Goal: Task Accomplishment & Management: Manage account settings

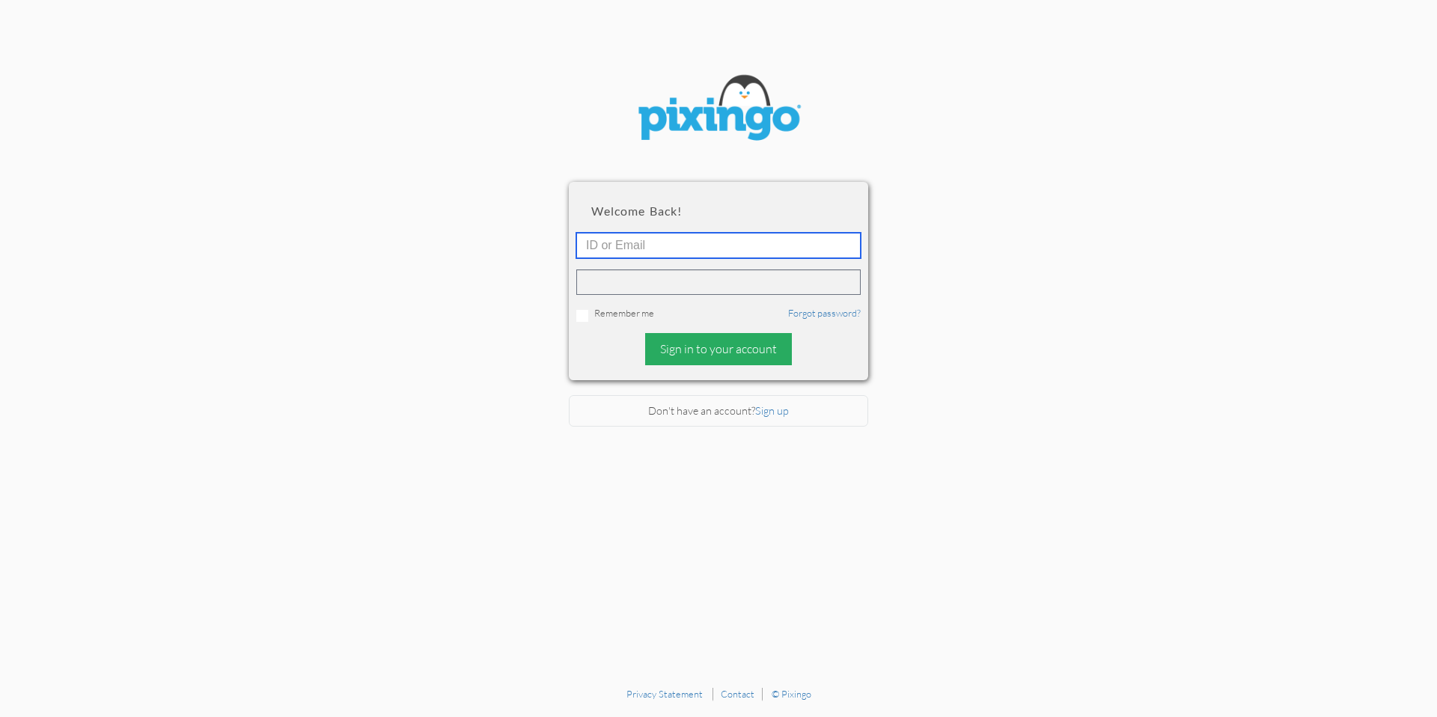
type input "[PERSON_NAME][EMAIL_ADDRESS][DOMAIN_NAME]"
click at [671, 340] on div "Sign in to your account" at bounding box center [718, 349] width 147 height 32
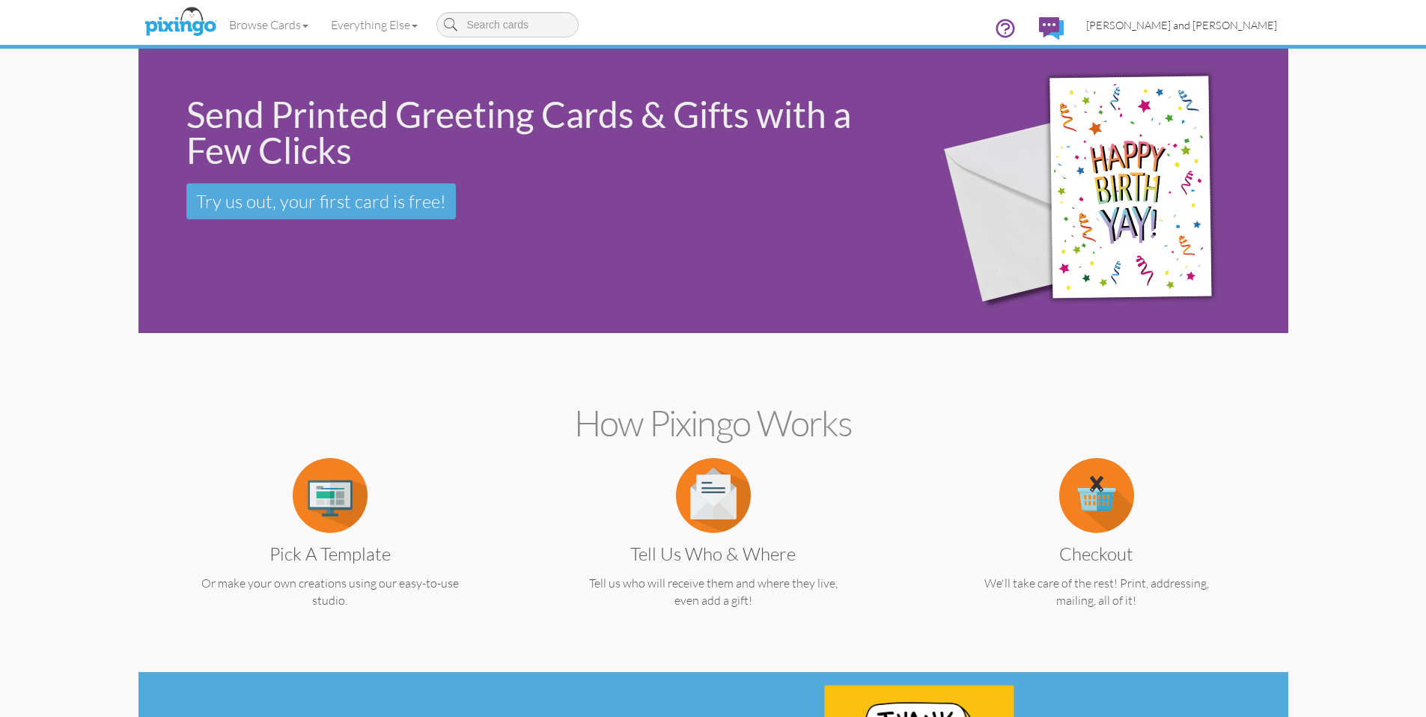
click at [1197, 26] on span "[PERSON_NAME] and [PERSON_NAME]" at bounding box center [1181, 25] width 191 height 13
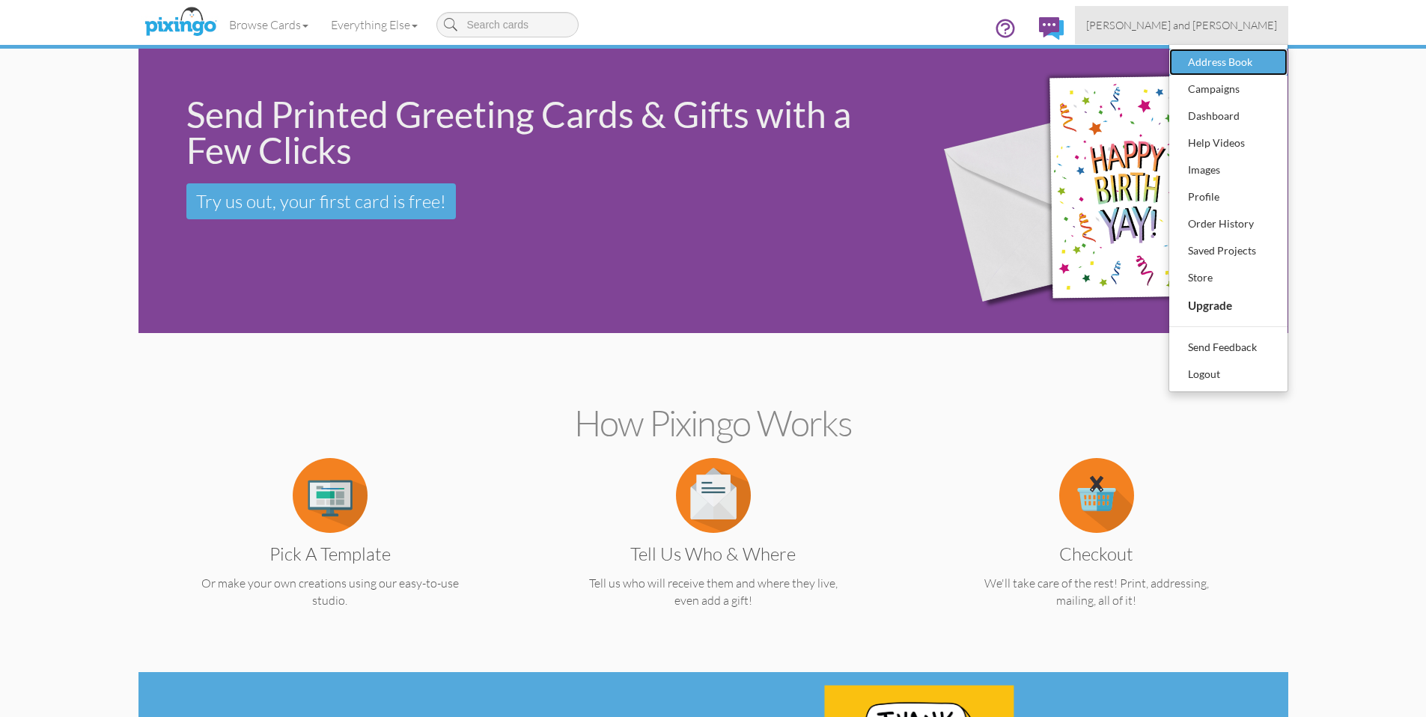
click at [1230, 64] on div "Address Book" at bounding box center [1228, 62] width 88 height 22
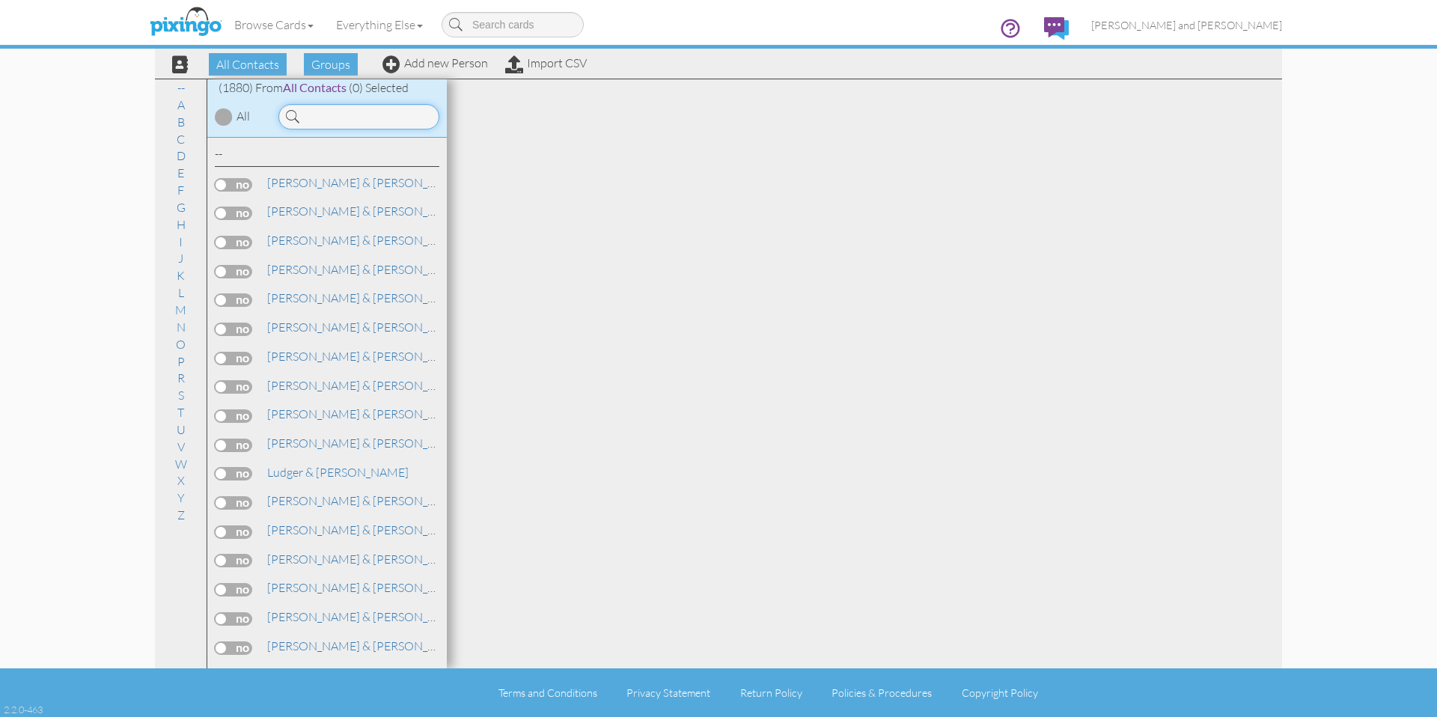
click at [390, 123] on input at bounding box center [358, 116] width 161 height 25
type input "han"
click at [318, 471] on link "[PERSON_NAME]" at bounding box center [361, 471] width 191 height 18
click at [285, 469] on span "[PERSON_NAME]," at bounding box center [314, 471] width 95 height 15
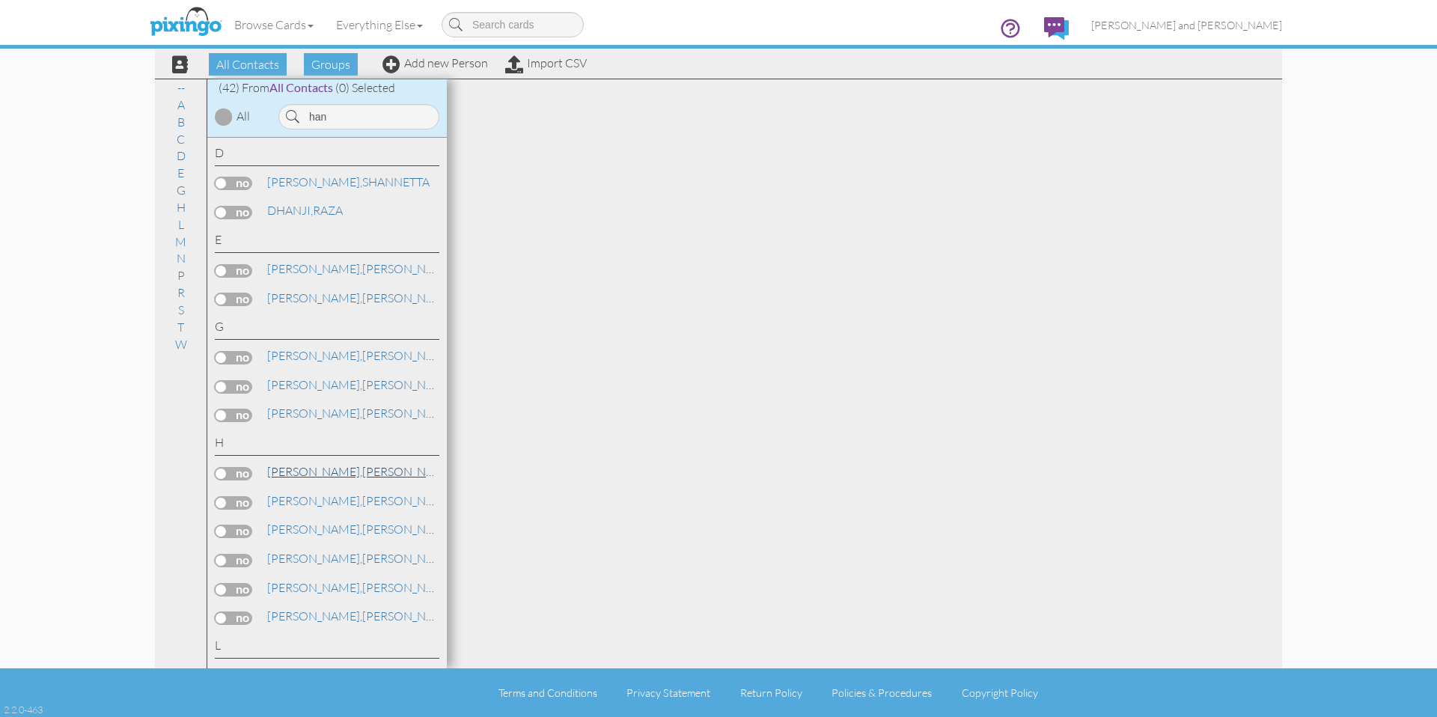
click at [285, 473] on span "[PERSON_NAME]," at bounding box center [314, 471] width 95 height 15
click at [786, 351] on div at bounding box center [864, 373] width 835 height 589
click at [1204, 22] on span "[PERSON_NAME] and [PERSON_NAME]" at bounding box center [1186, 25] width 191 height 13
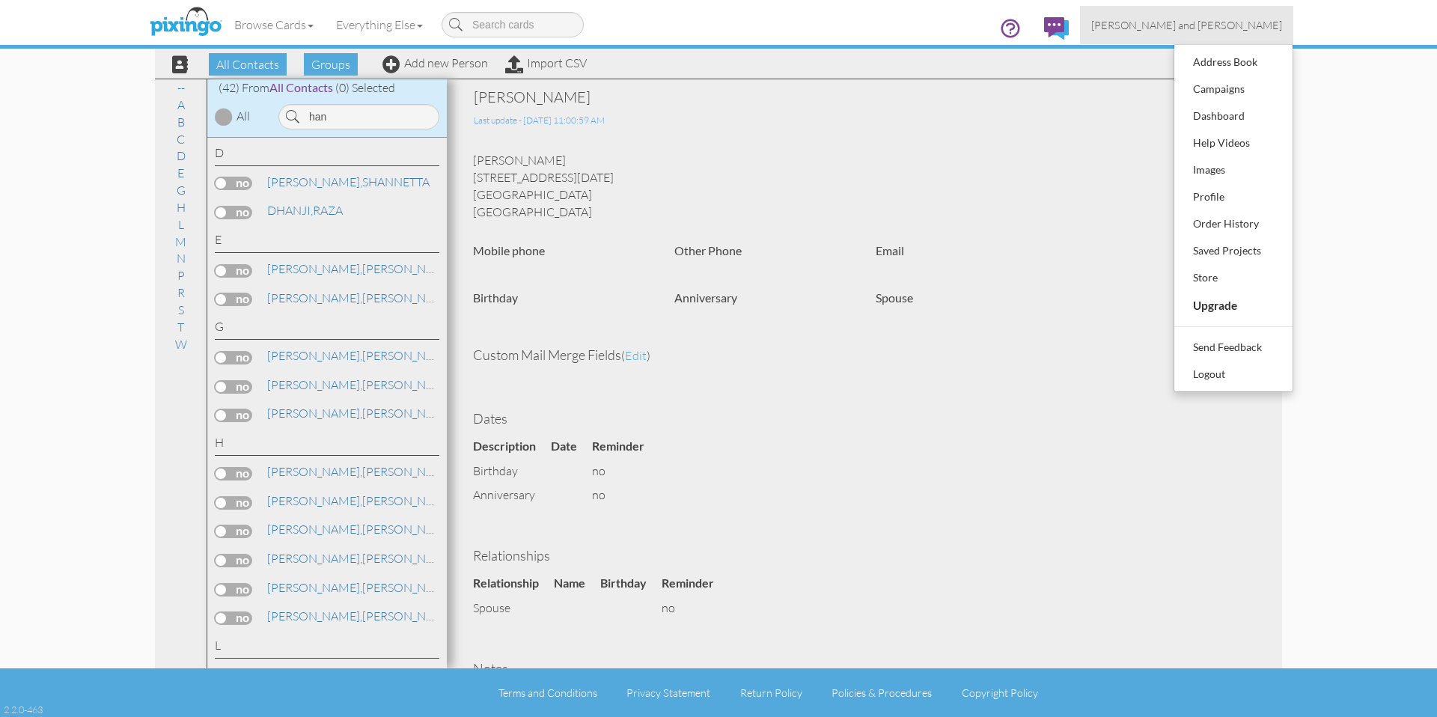
drag, startPoint x: 830, startPoint y: 173, endPoint x: 846, endPoint y: 156, distance: 23.3
click at [843, 156] on div "[PERSON_NAME] [STREET_ADDRESS][DATE] [GEOGRAPHIC_DATA] [GEOGRAPHIC_DATA]" at bounding box center [864, 186] width 805 height 68
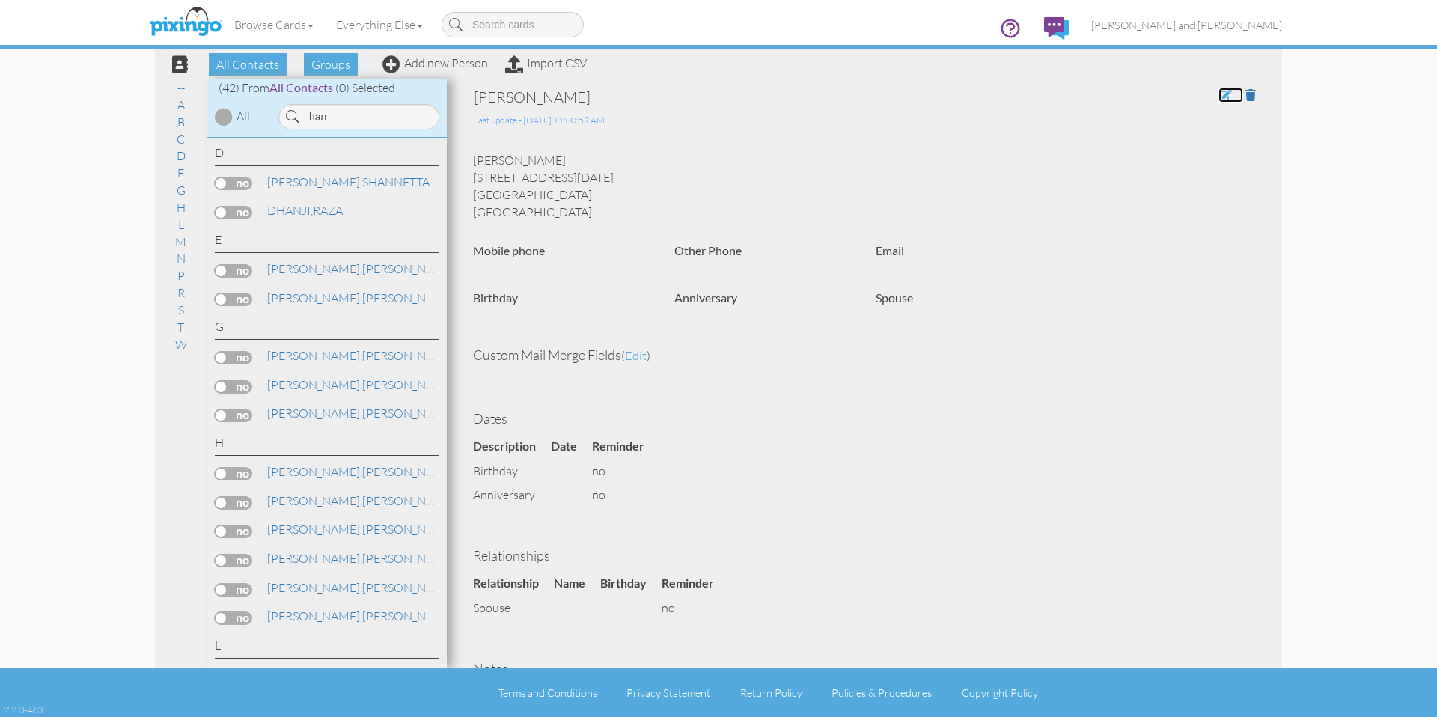
click at [1219, 94] on span at bounding box center [1224, 95] width 13 height 12
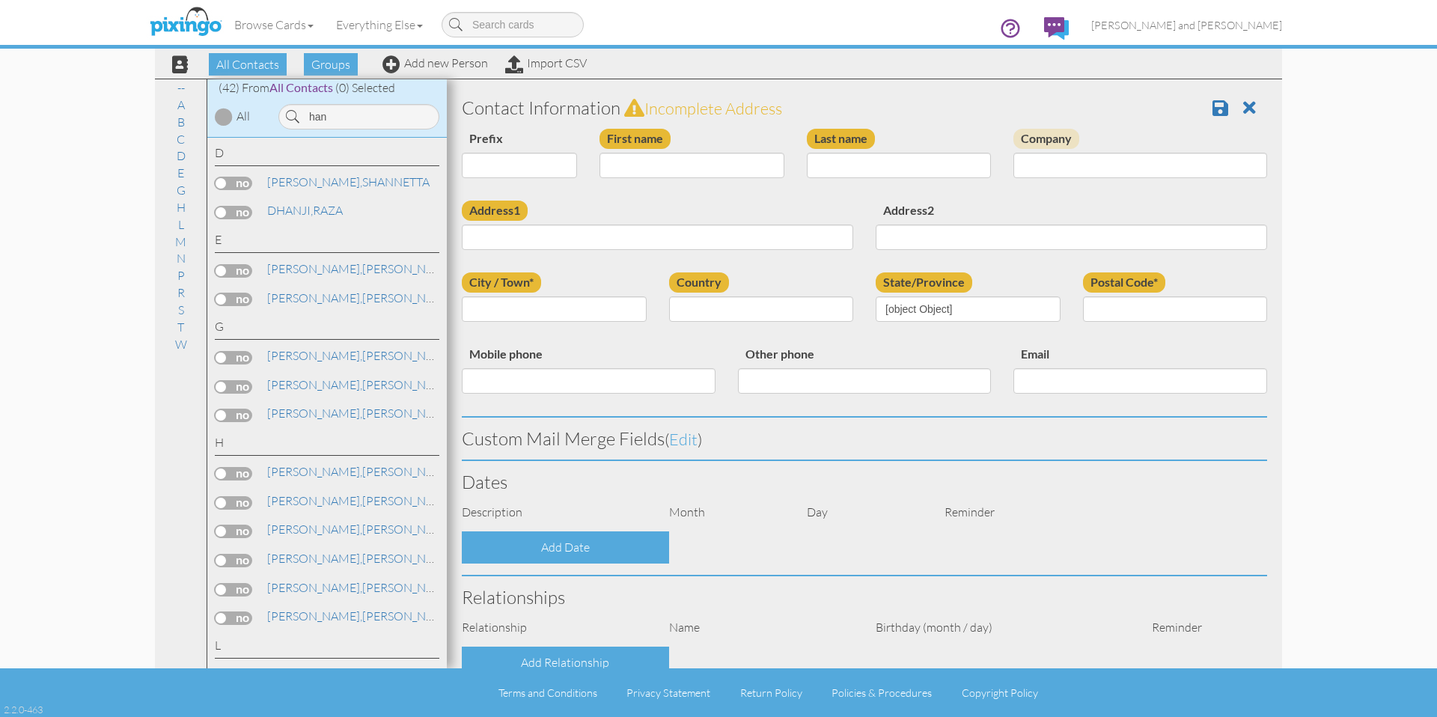
scroll to position [269, 0]
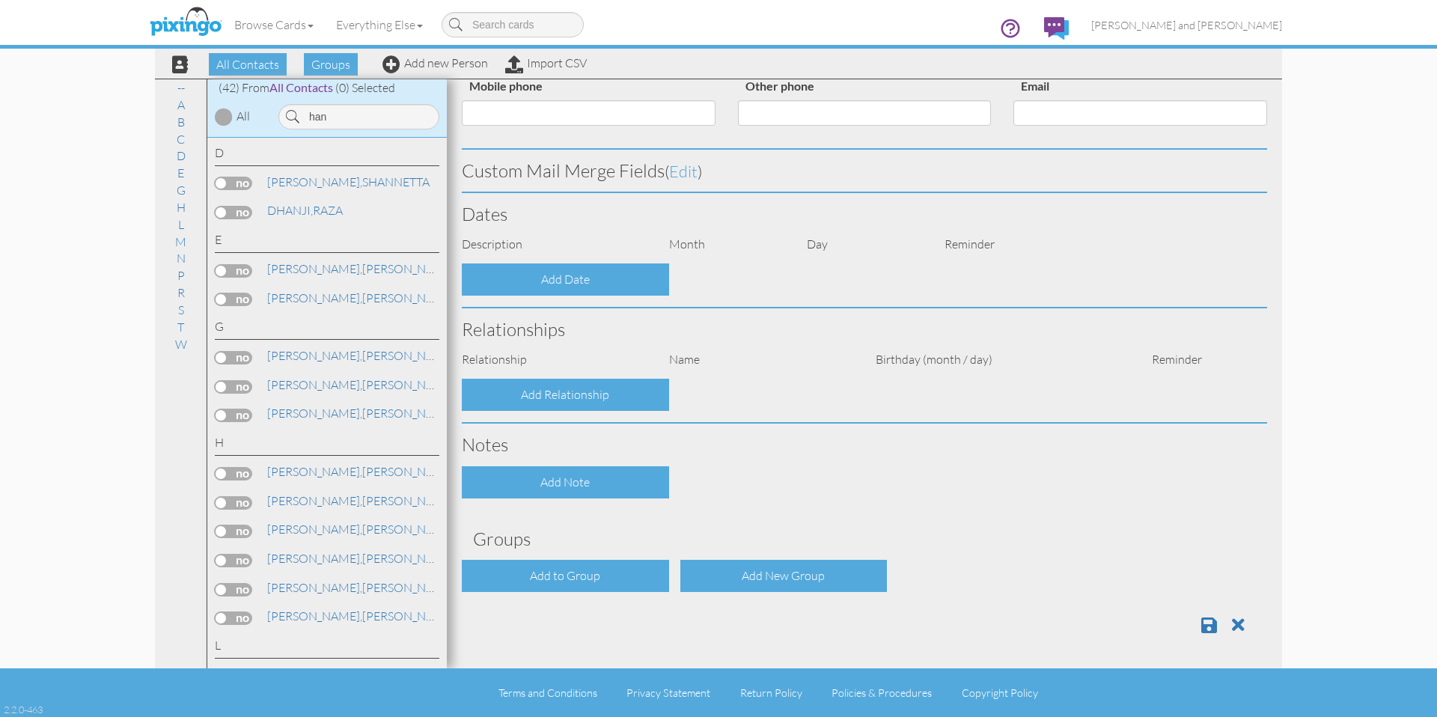
type input "[PERSON_NAME]"
type input "[STREET_ADDRESS][DATE]"
type input "[GEOGRAPHIC_DATA]"
type input "10312"
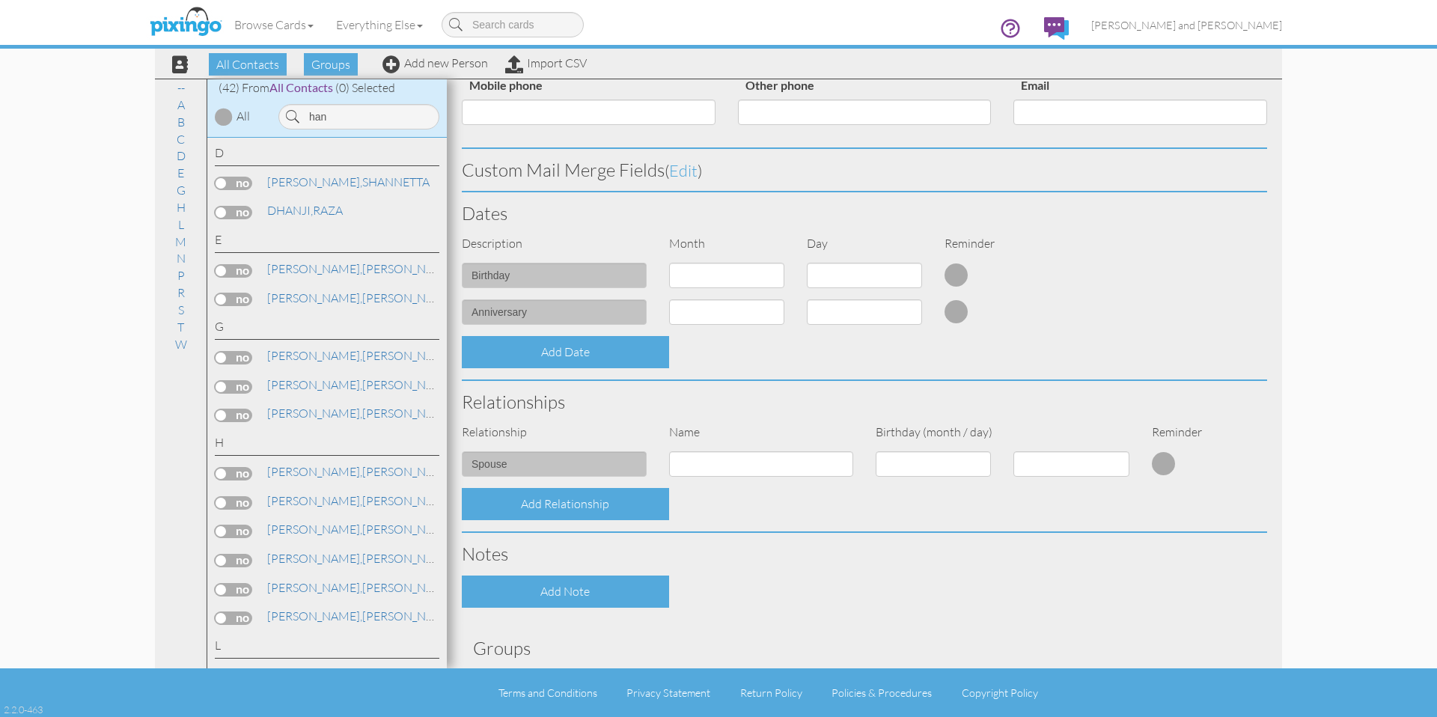
select select "object:6233"
select select "object:6478"
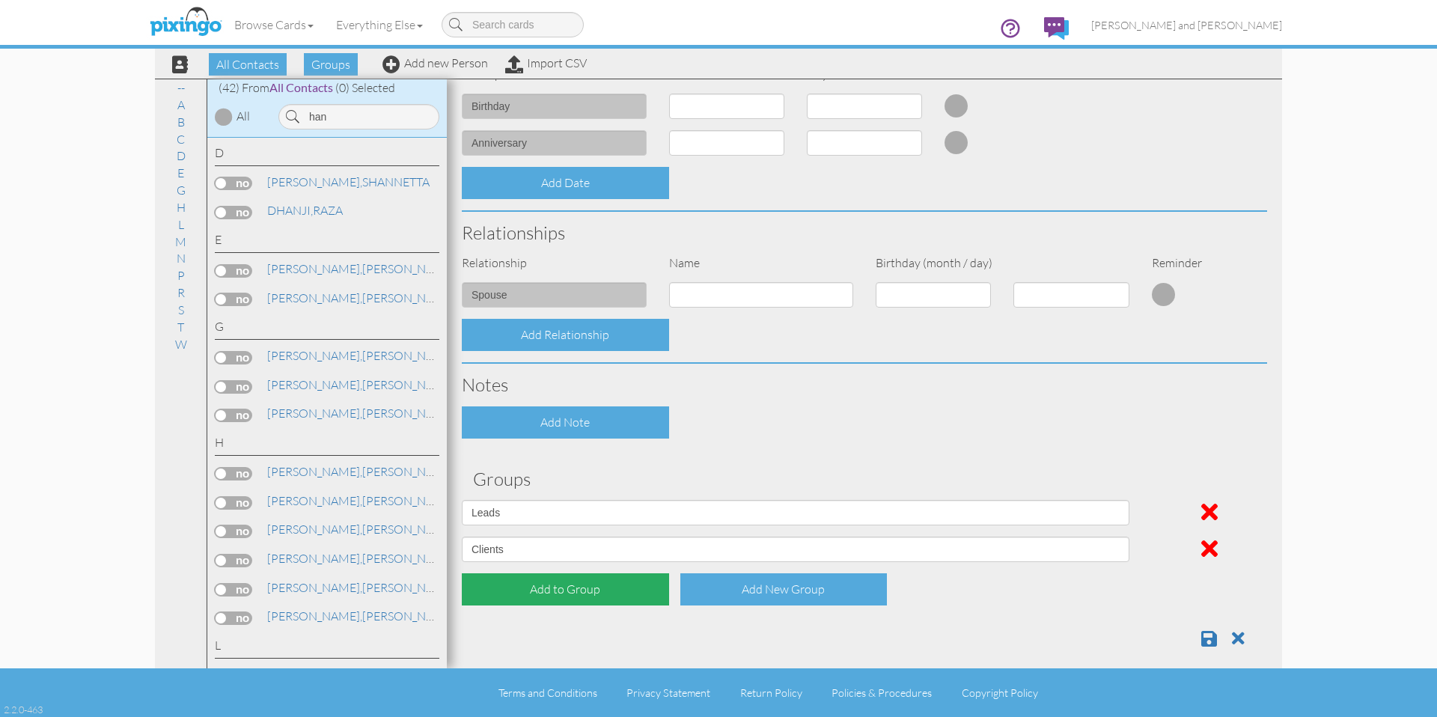
scroll to position [452, 0]
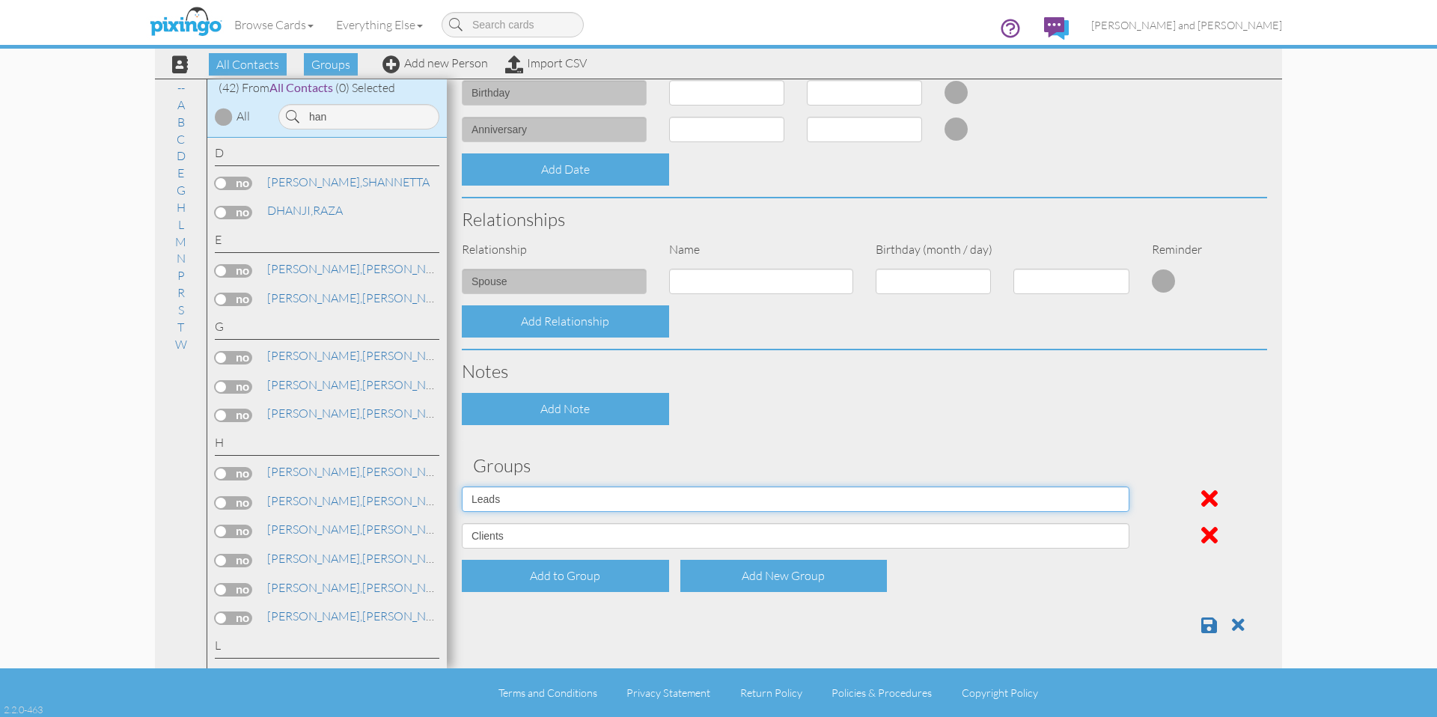
click at [584, 497] on select "All Contacts Clients Do Not Send duplicate spouse (for b-day only) Holiday Only…" at bounding box center [795, 498] width 667 height 25
select select "object:6225"
click at [462, 486] on select "All Contacts Clients Do Not Send duplicate spouse (for b-day only) Holiday Only…" at bounding box center [795, 498] width 667 height 25
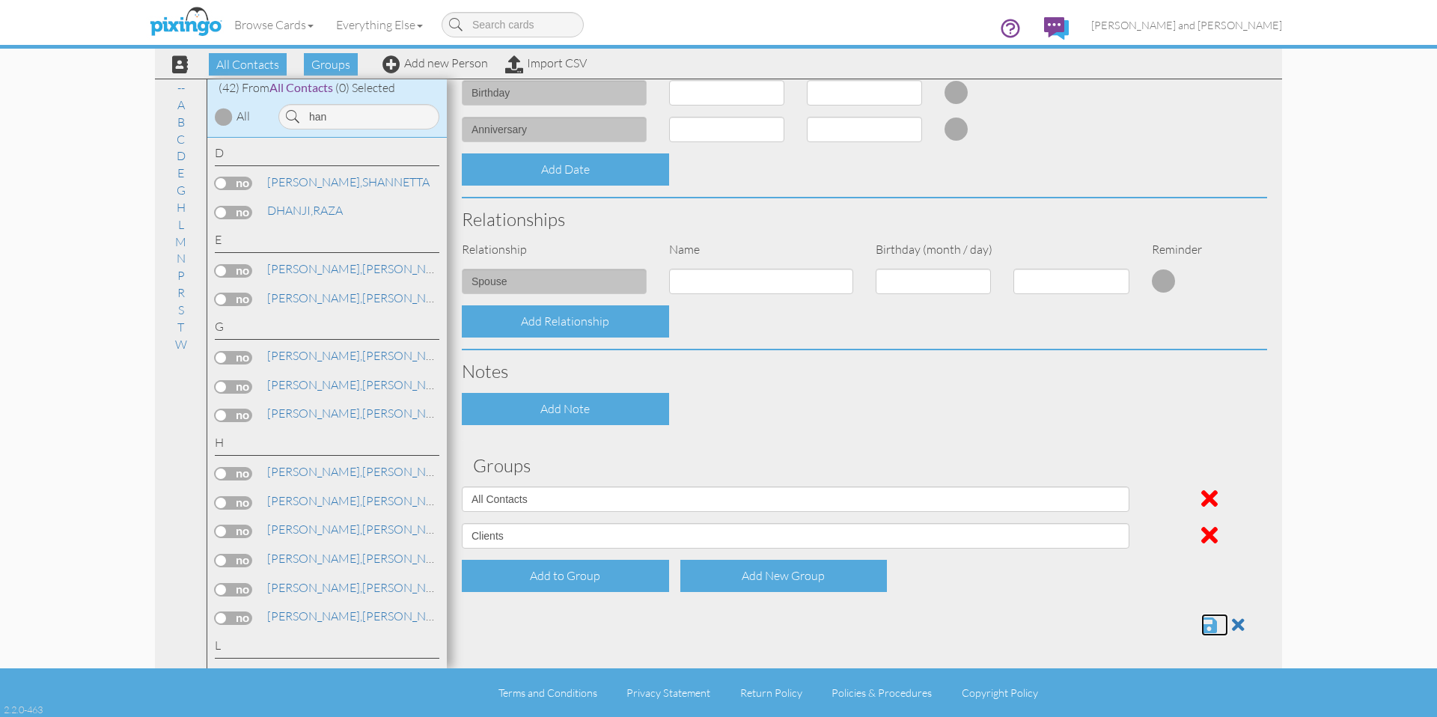
click at [1201, 629] on span at bounding box center [1209, 625] width 16 height 18
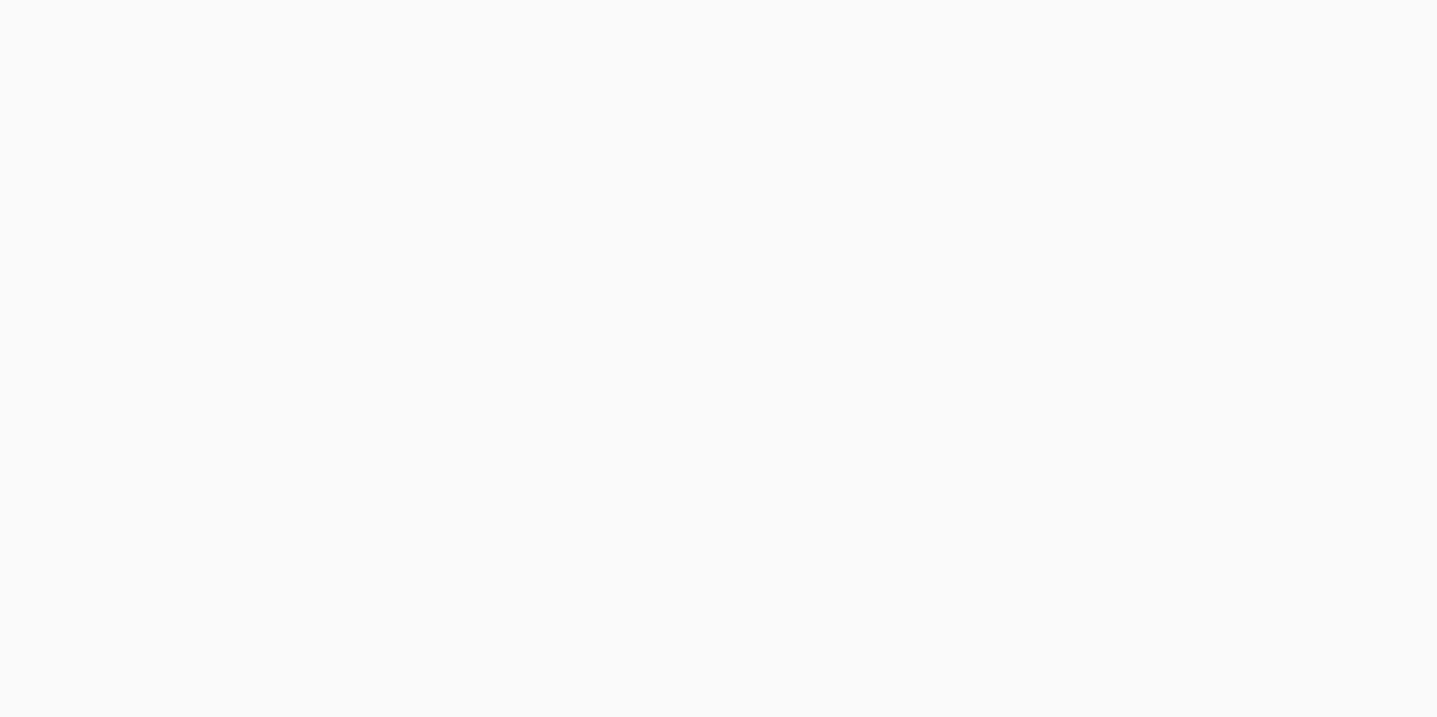
click at [754, 308] on body at bounding box center [718, 358] width 1437 height 717
